Goal: Navigation & Orientation: Find specific page/section

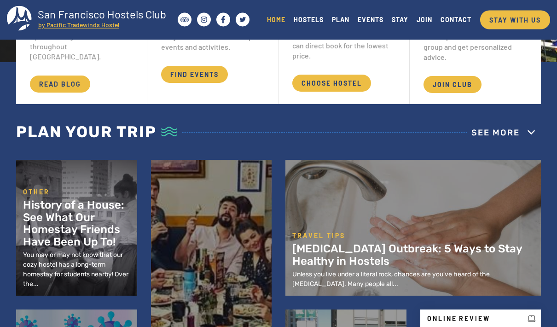
scroll to position [272, 0]
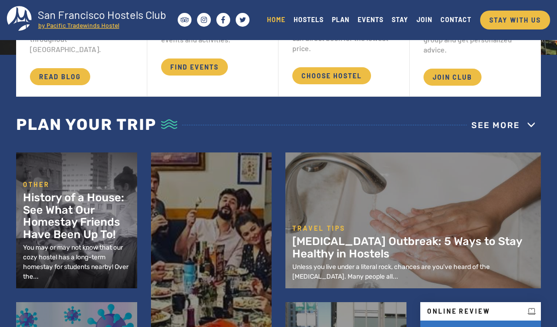
click at [368, 84] on span "CHOOSE HOSTEL" at bounding box center [331, 75] width 79 height 17
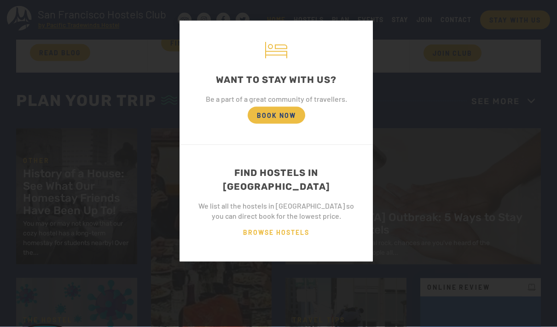
scroll to position [295, 0]
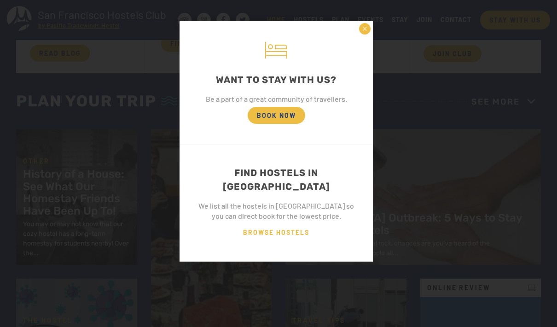
click at [304, 226] on span "BROWSE HOSTELS" at bounding box center [276, 232] width 85 height 17
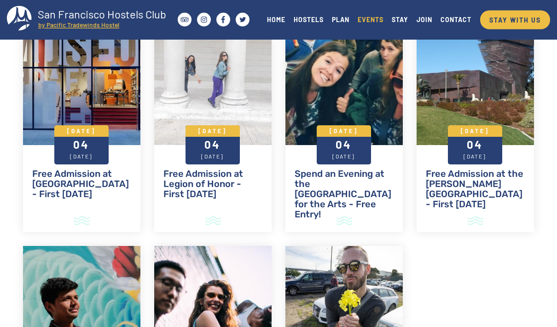
scroll to position [1411, 0]
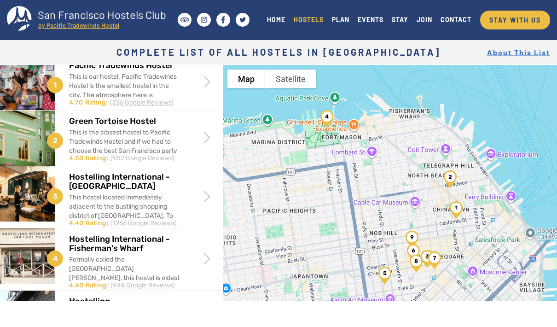
scroll to position [8, 0]
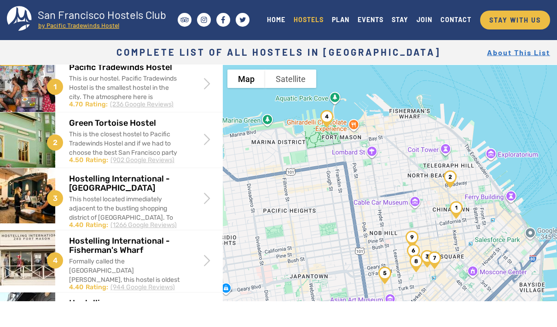
click at [178, 257] on div "Formally called the [GEOGRAPHIC_DATA][PERSON_NAME], this hostel is oldest hoste…" at bounding box center [125, 303] width 112 height 92
click at [177, 257] on div "Formally called the [GEOGRAPHIC_DATA][PERSON_NAME], this hostel is oldest hoste…" at bounding box center [125, 303] width 112 height 92
click at [200, 265] on span at bounding box center [206, 259] width 17 height 17
